Goal: Information Seeking & Learning: Find specific page/section

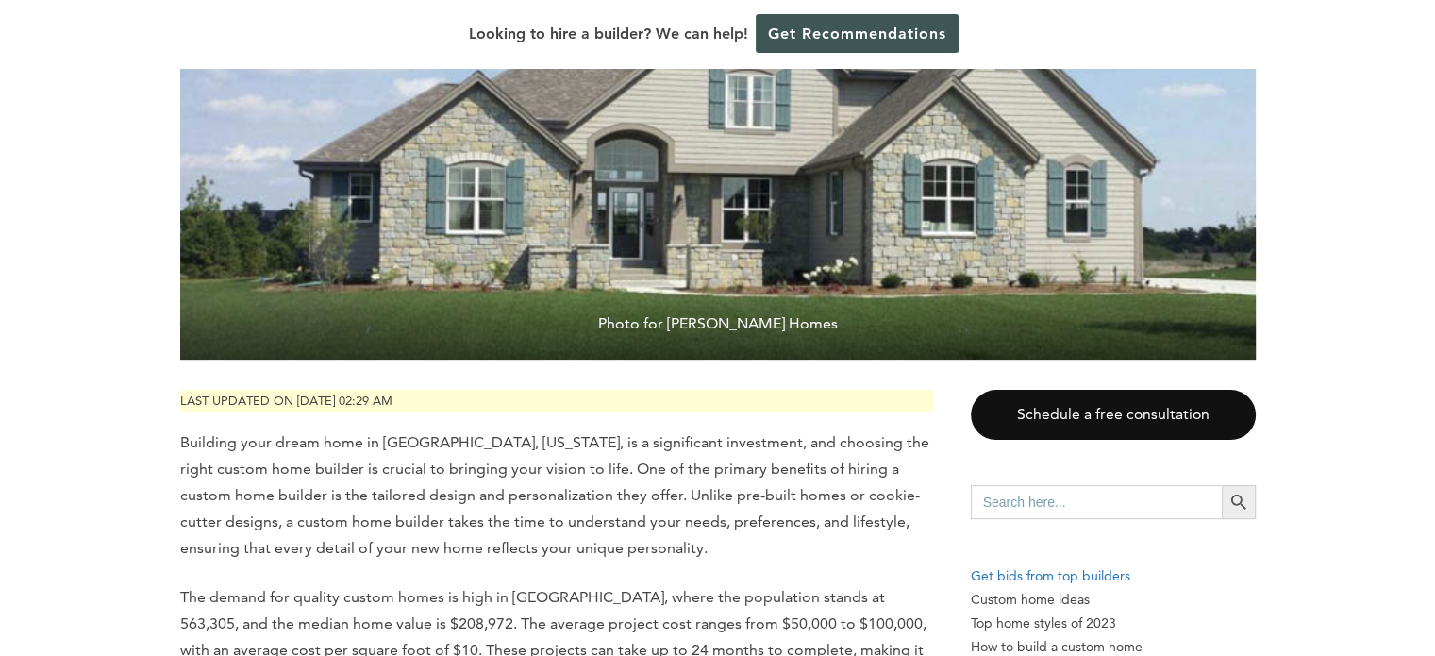
scroll to position [472, 0]
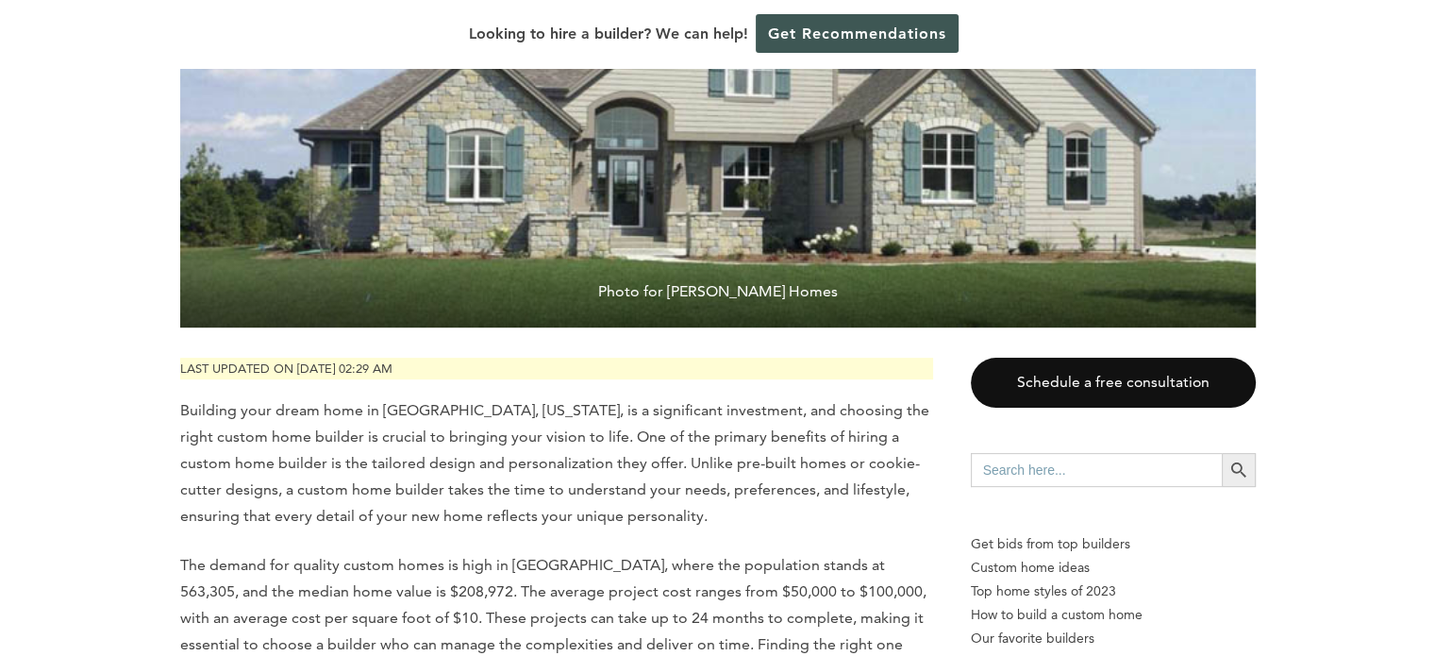
click at [1079, 453] on input "Search for:" at bounding box center [1096, 470] width 251 height 34
type input "spokane wa"
click at [1221, 453] on button "Search Button" at bounding box center [1238, 470] width 34 height 34
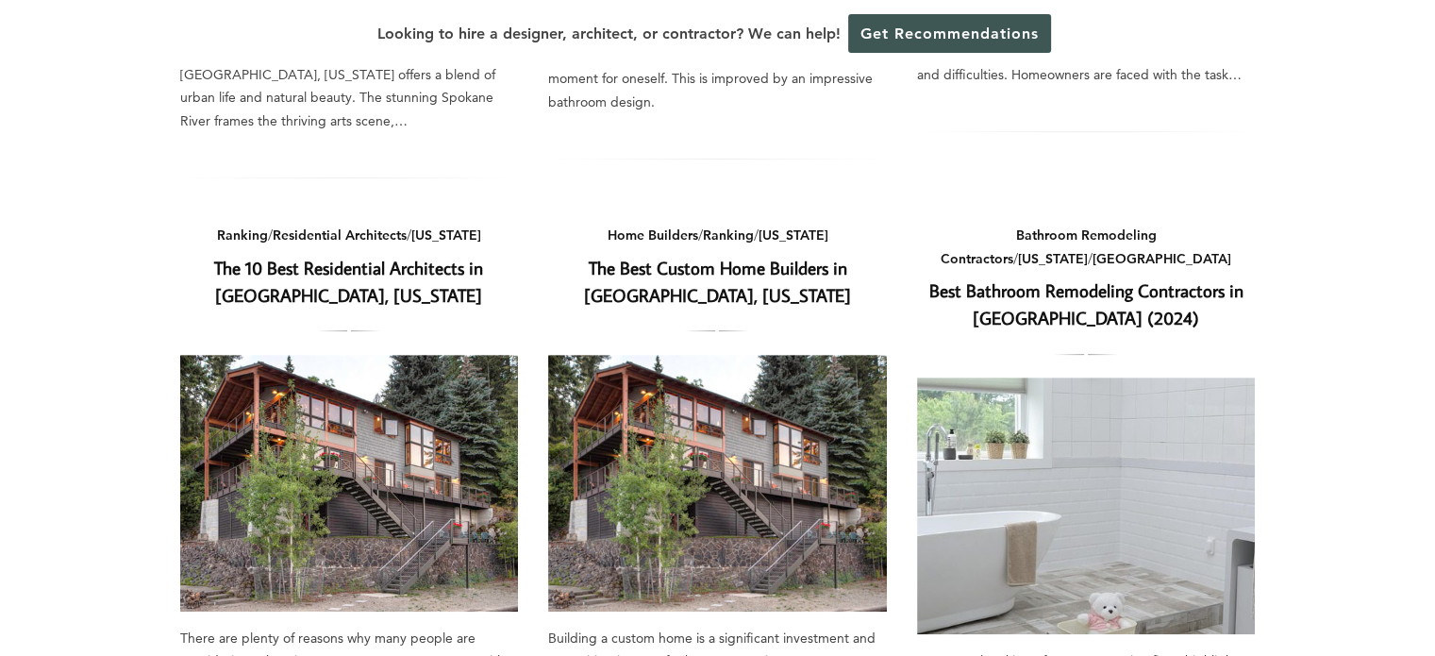
scroll to position [660, 0]
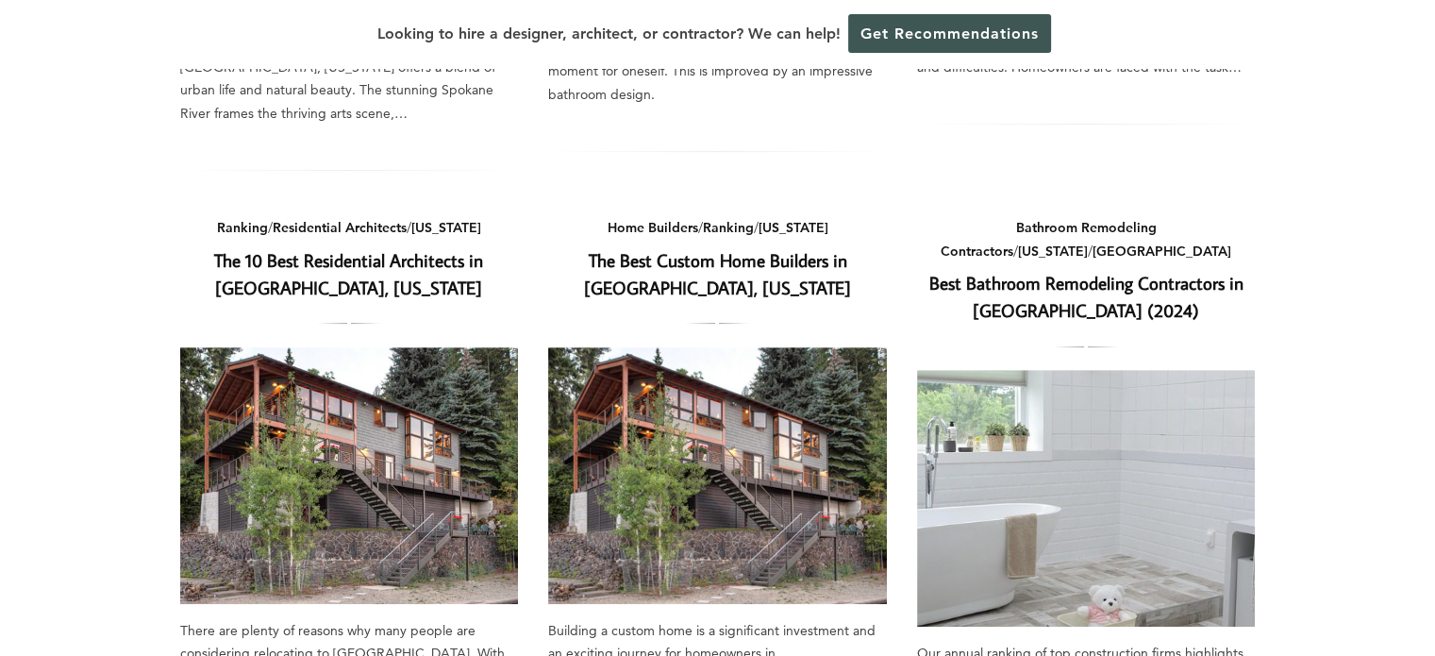
click at [726, 251] on link "The Best Custom Home Builders in Spokane, Washington" at bounding box center [717, 273] width 267 height 51
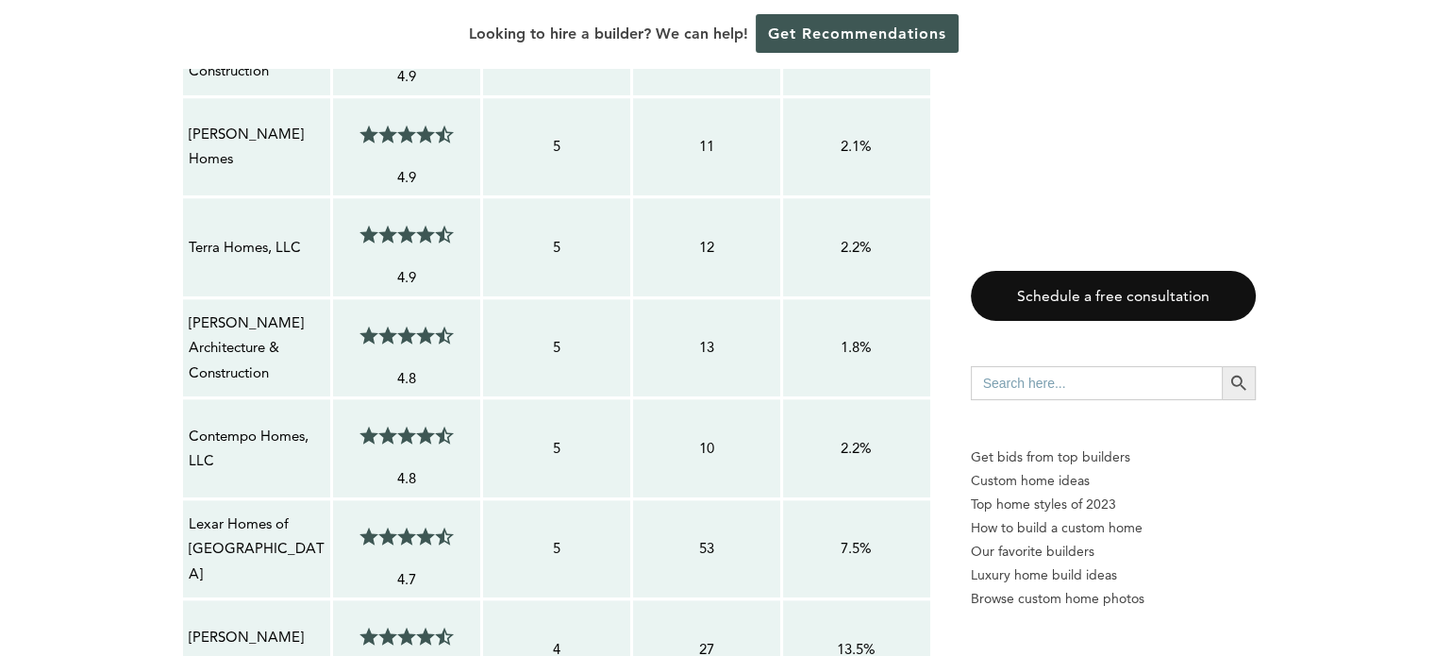
scroll to position [1792, 0]
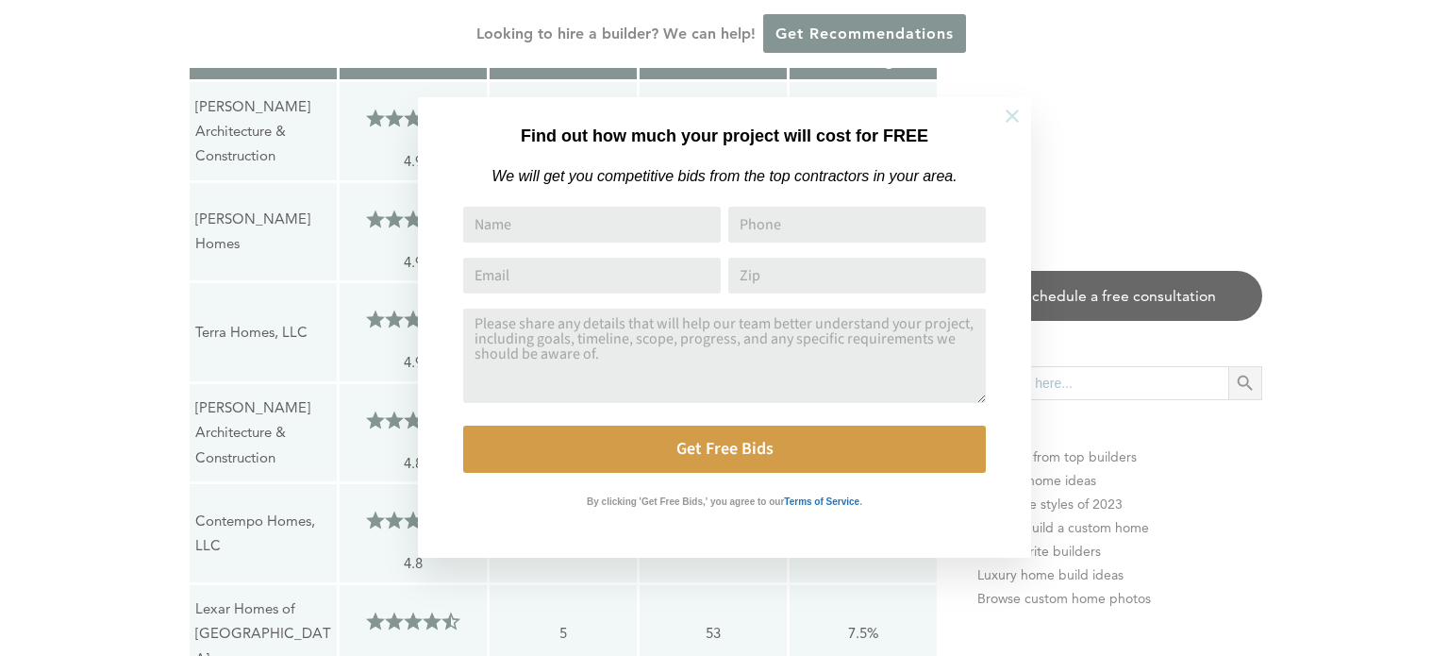
click at [1015, 116] on icon at bounding box center [1012, 116] width 21 height 21
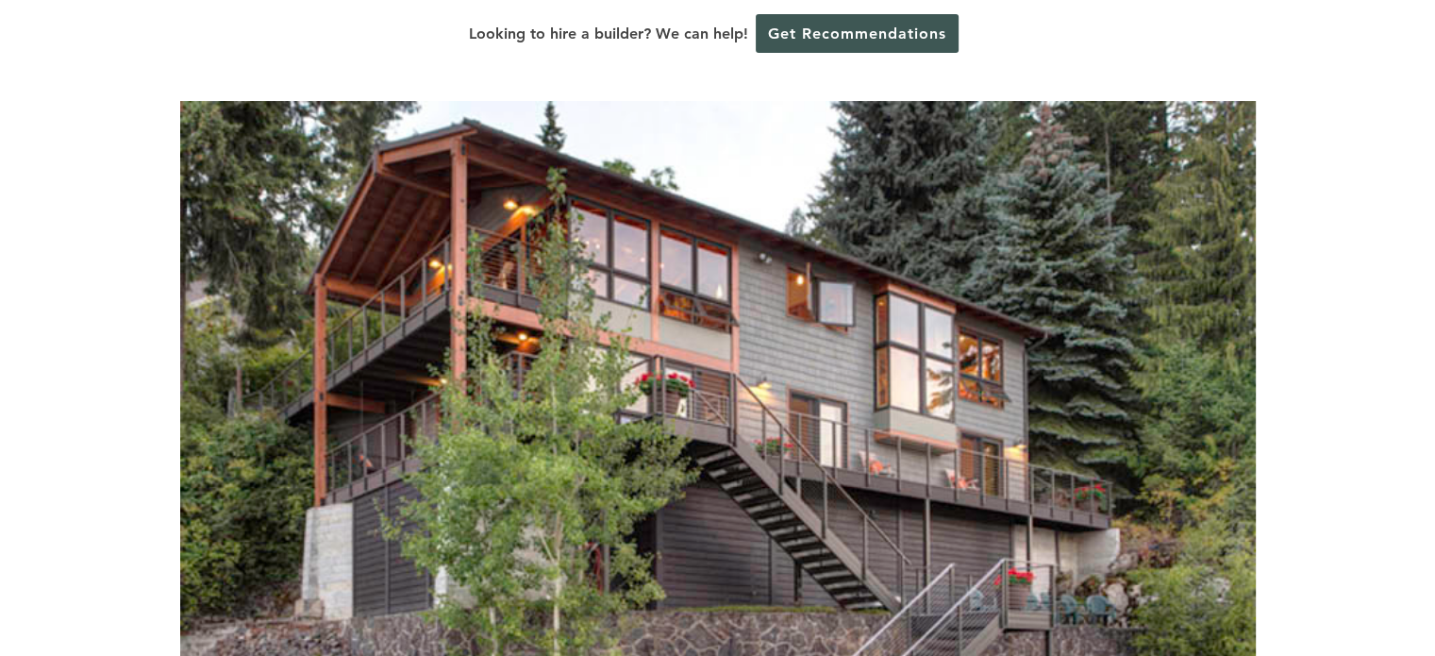
scroll to position [0, 0]
